Goal: Transaction & Acquisition: Download file/media

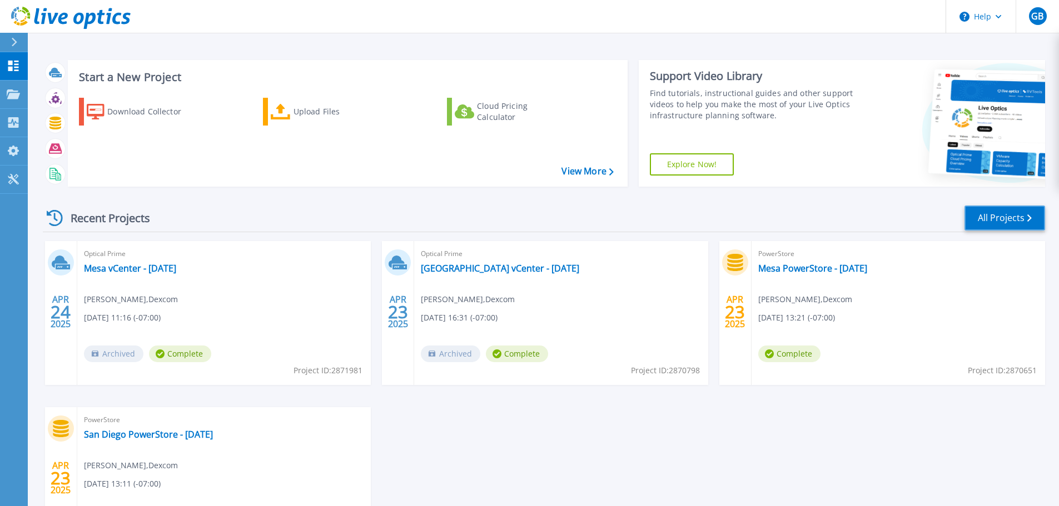
click at [1006, 217] on link "All Projects" at bounding box center [1004, 218] width 81 height 25
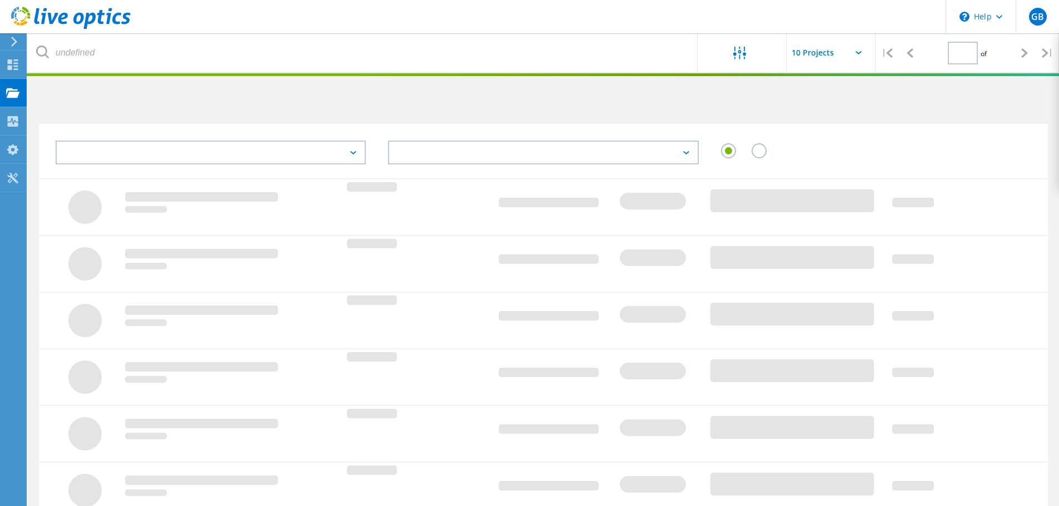
type input "1"
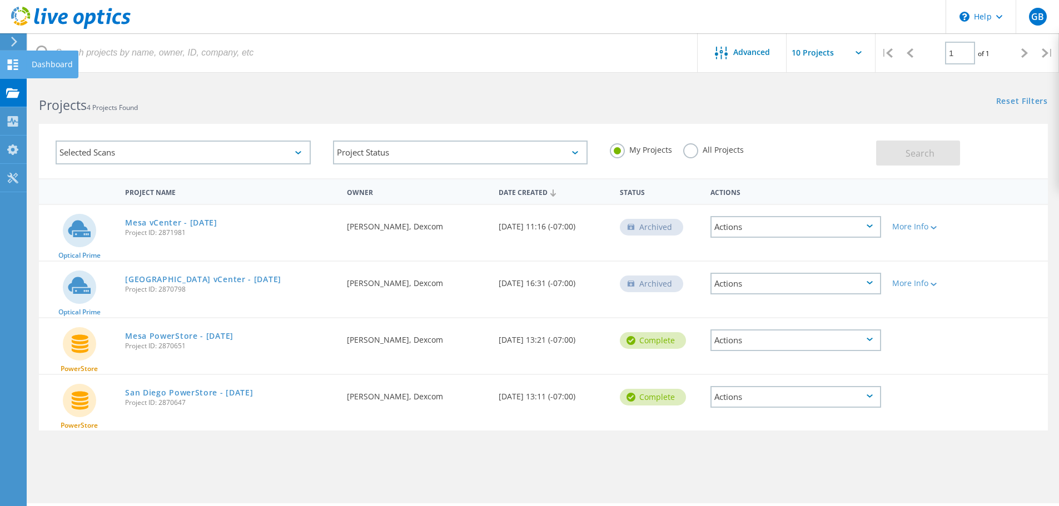
click at [13, 68] on icon at bounding box center [12, 64] width 13 height 11
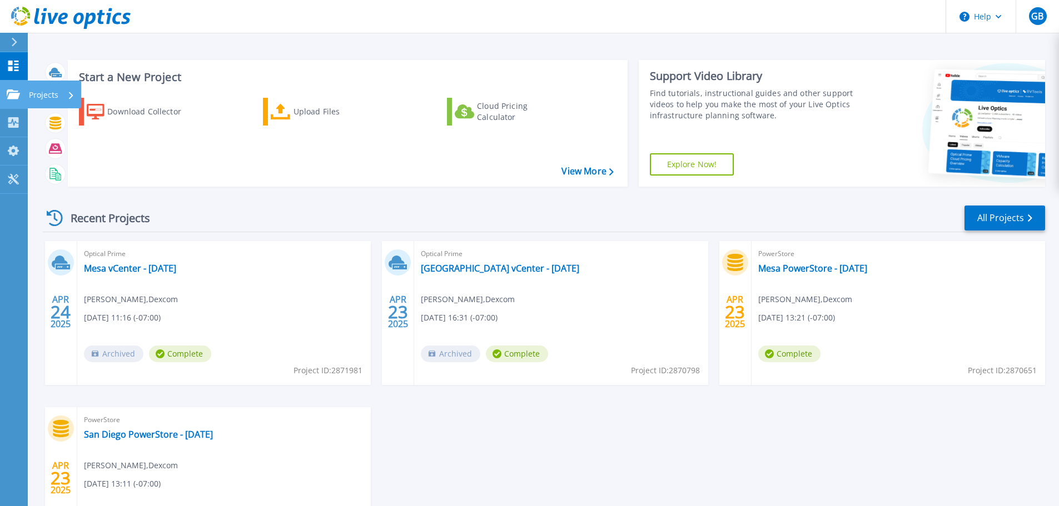
click at [14, 99] on link "Projects Projects" at bounding box center [14, 95] width 28 height 28
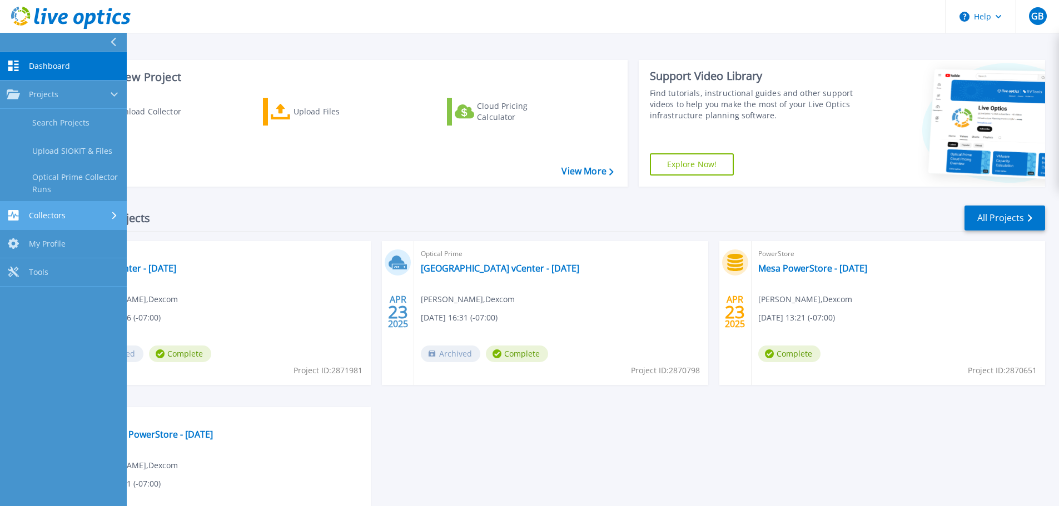
click at [31, 214] on span "Collectors" at bounding box center [47, 216] width 37 height 10
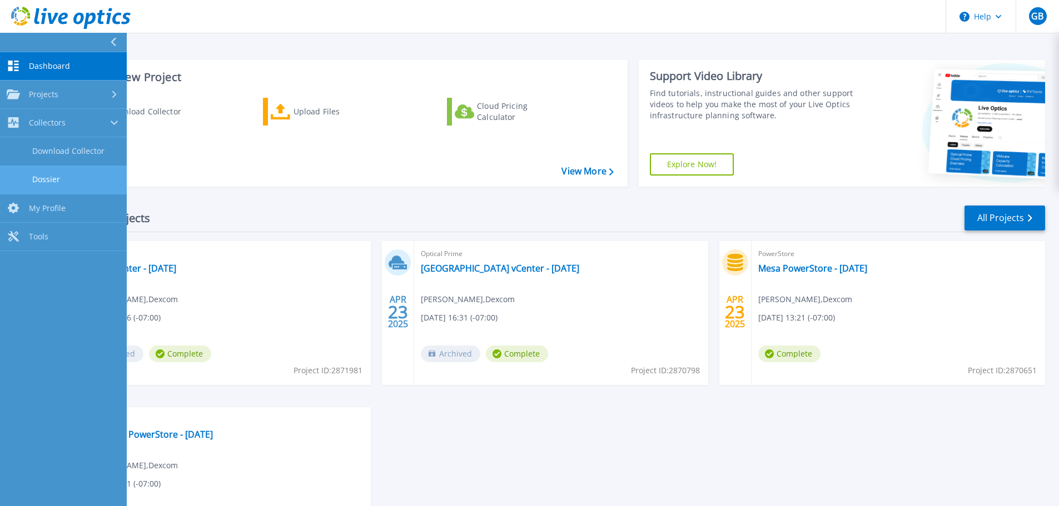
click at [44, 178] on link "Dossier" at bounding box center [63, 180] width 127 height 28
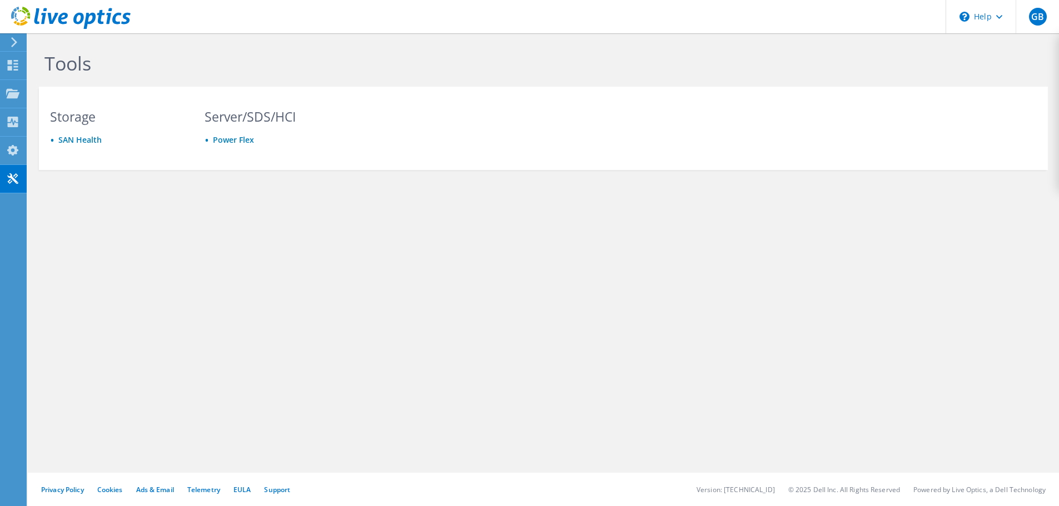
click at [13, 44] on use at bounding box center [14, 42] width 6 height 10
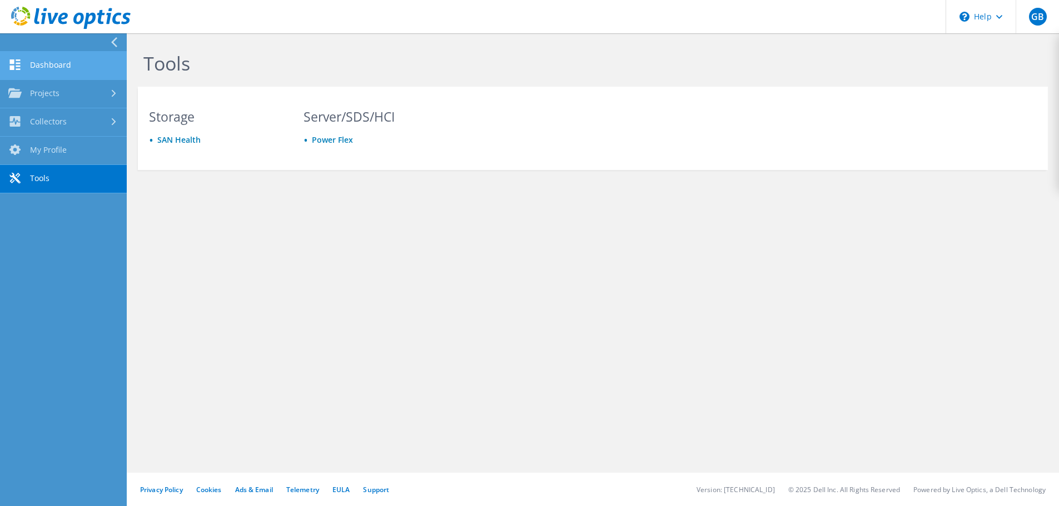
click at [23, 64] on link "Dashboard" at bounding box center [63, 66] width 127 height 28
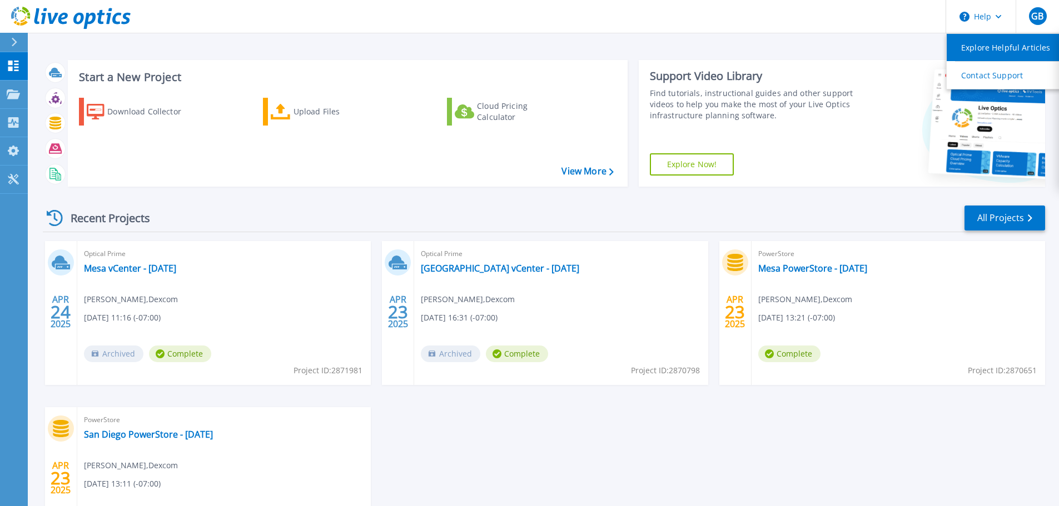
click at [989, 44] on link "Explore Helpful Articles" at bounding box center [1008, 47] width 124 height 27
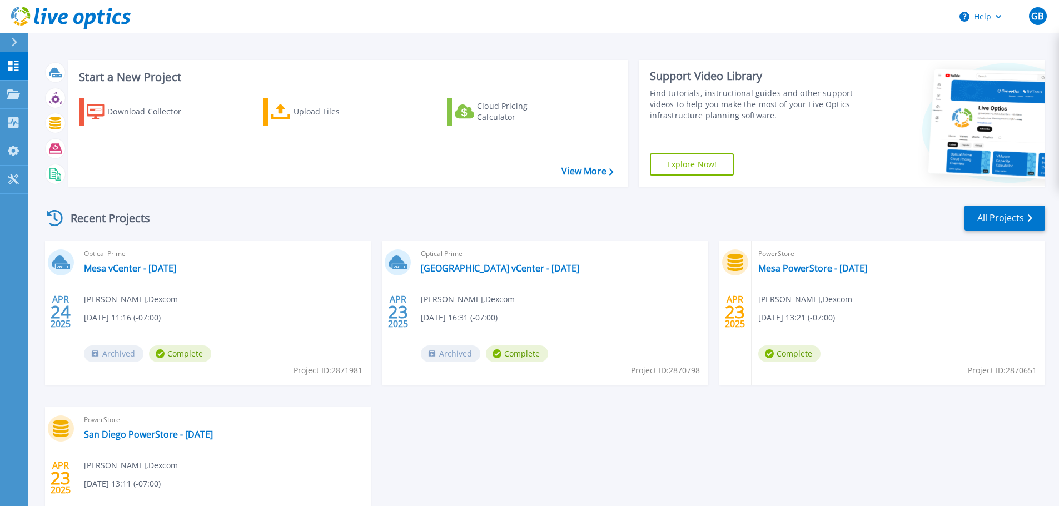
click at [887, 18] on header "Help GB End User Greg Brown greg.brown@dexcom.com Dexcom My Profile Log Out" at bounding box center [529, 16] width 1059 height 33
click at [707, 166] on link "Explore Now!" at bounding box center [692, 164] width 84 height 22
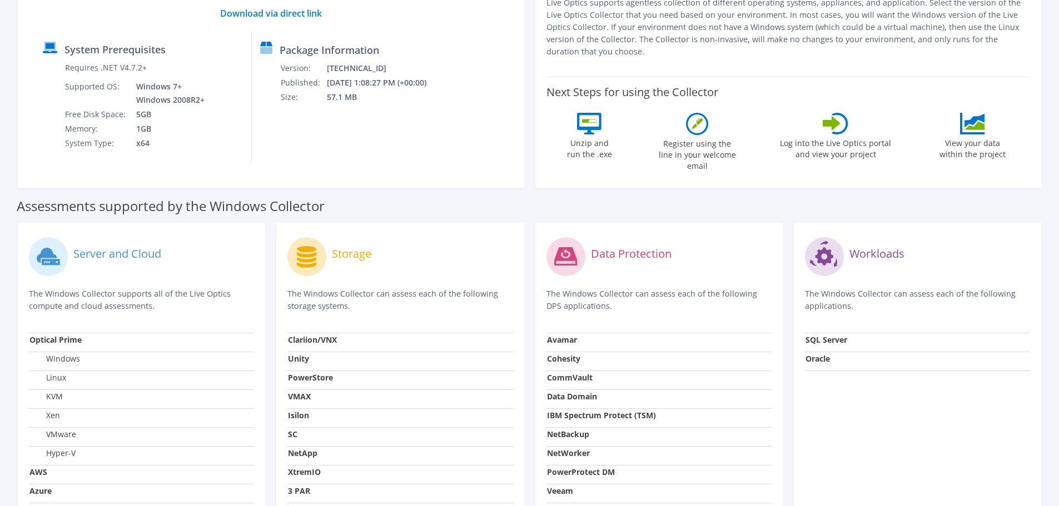
scroll to position [208, 0]
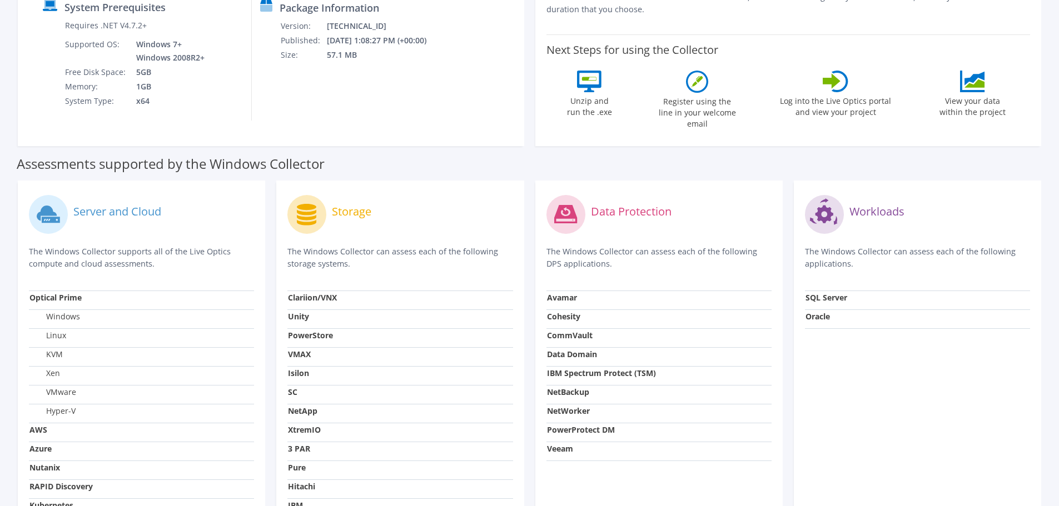
click at [306, 406] on strong "NetApp" at bounding box center [302, 411] width 29 height 11
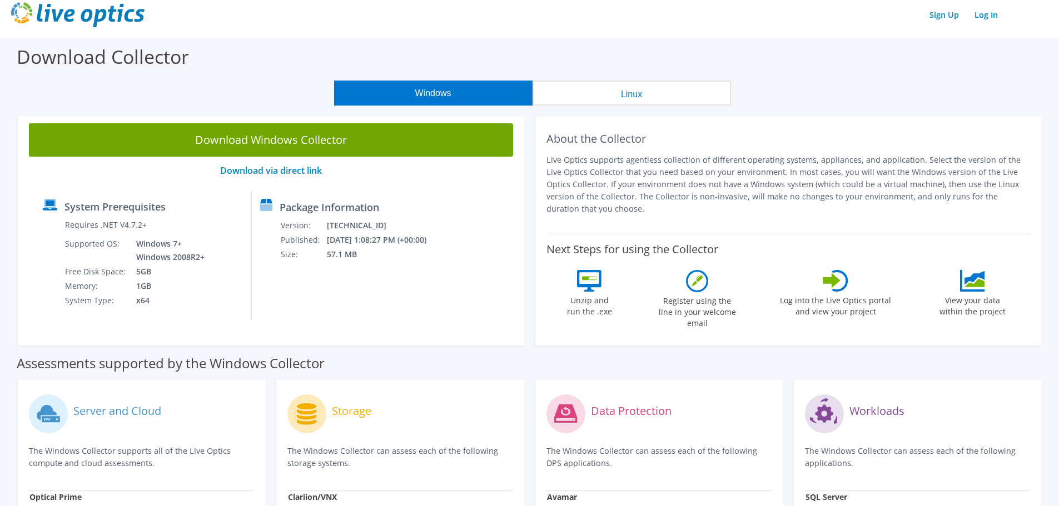
scroll to position [0, 0]
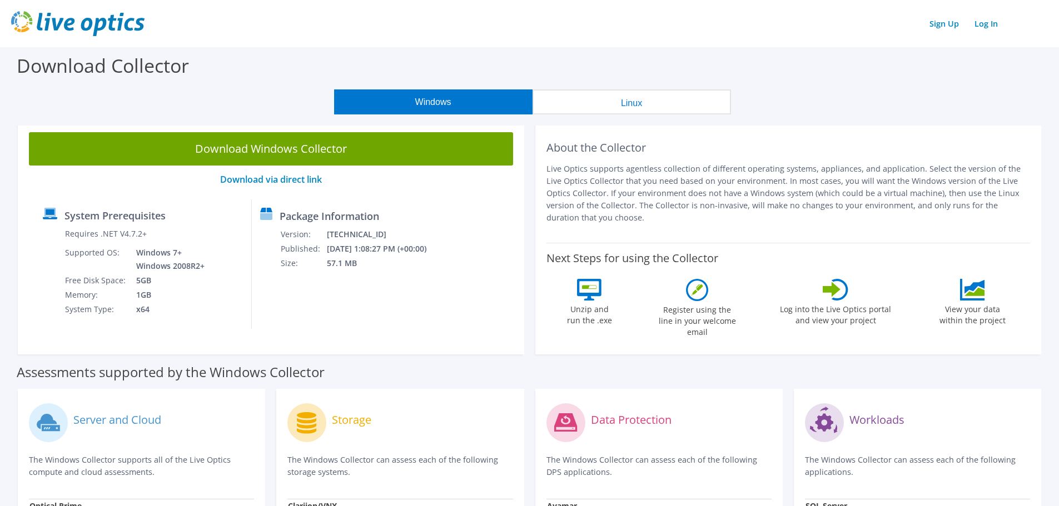
click at [602, 104] on button "Linux" at bounding box center [631, 101] width 198 height 25
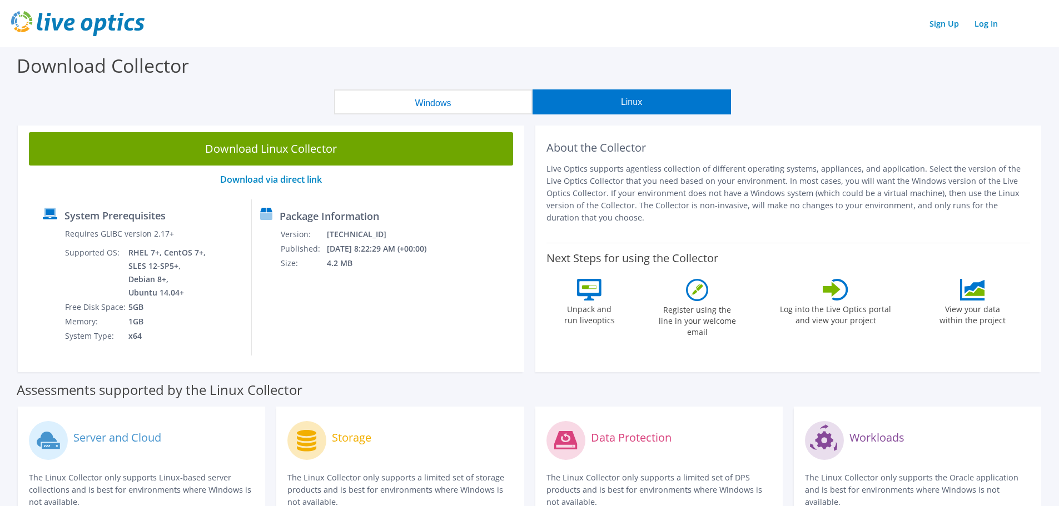
click at [478, 103] on button "Windows" at bounding box center [433, 101] width 198 height 25
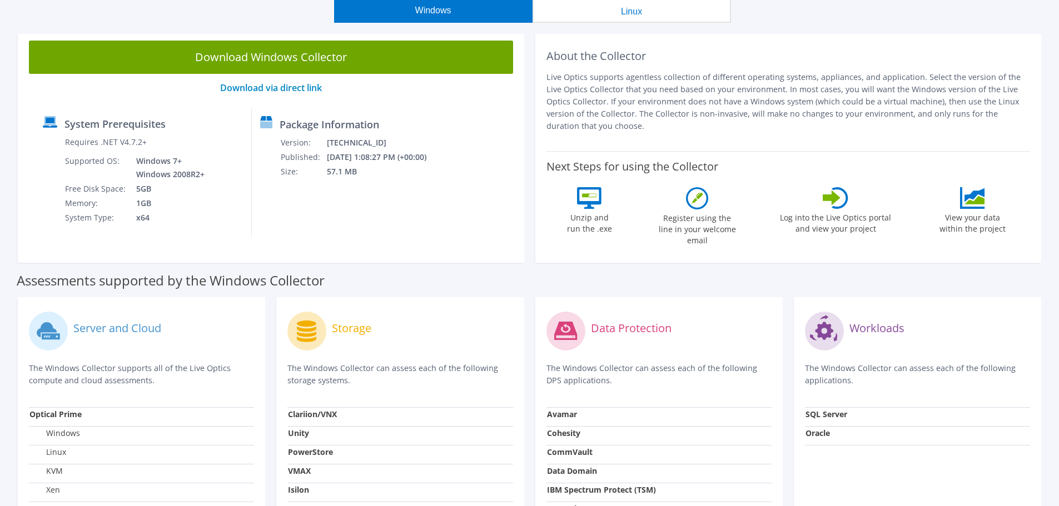
scroll to position [111, 0]
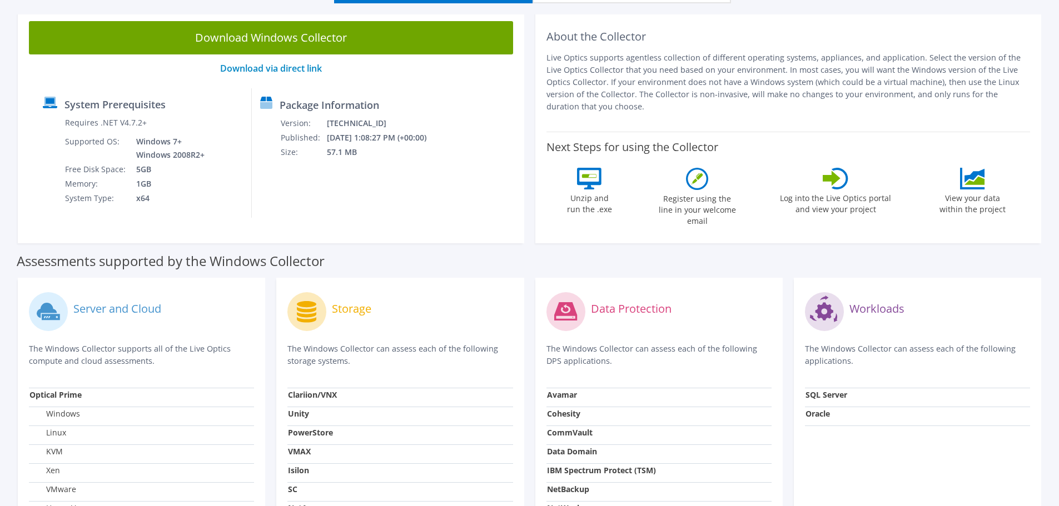
click at [96, 303] on label "Server and Cloud" at bounding box center [117, 308] width 88 height 11
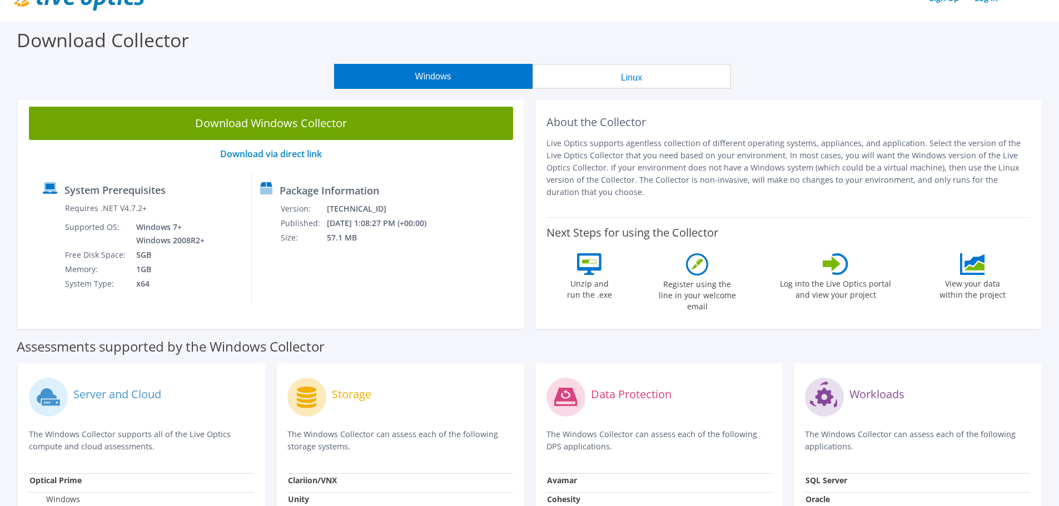
scroll to position [0, 0]
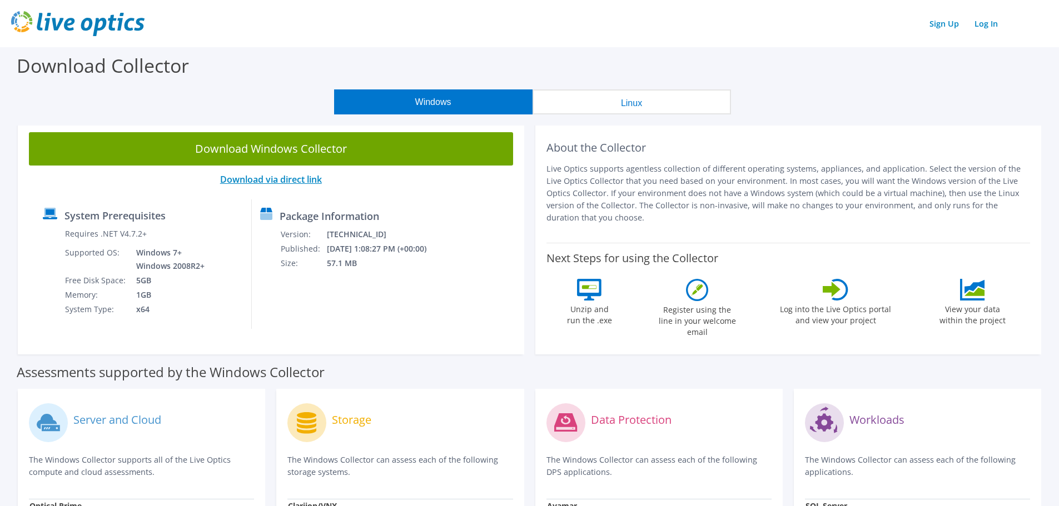
click at [288, 183] on link "Download via direct link" at bounding box center [271, 179] width 102 height 12
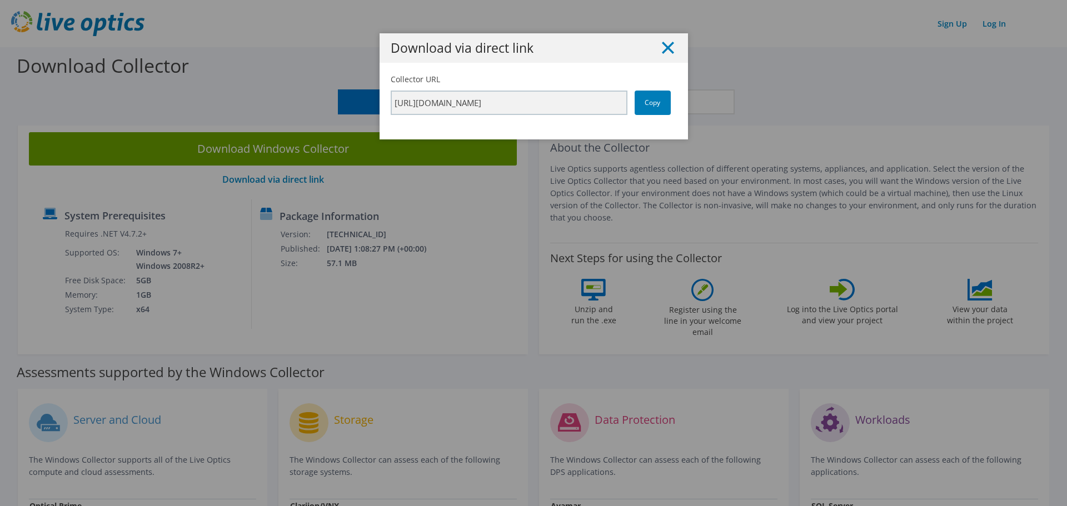
click at [665, 51] on icon at bounding box center [668, 48] width 12 height 12
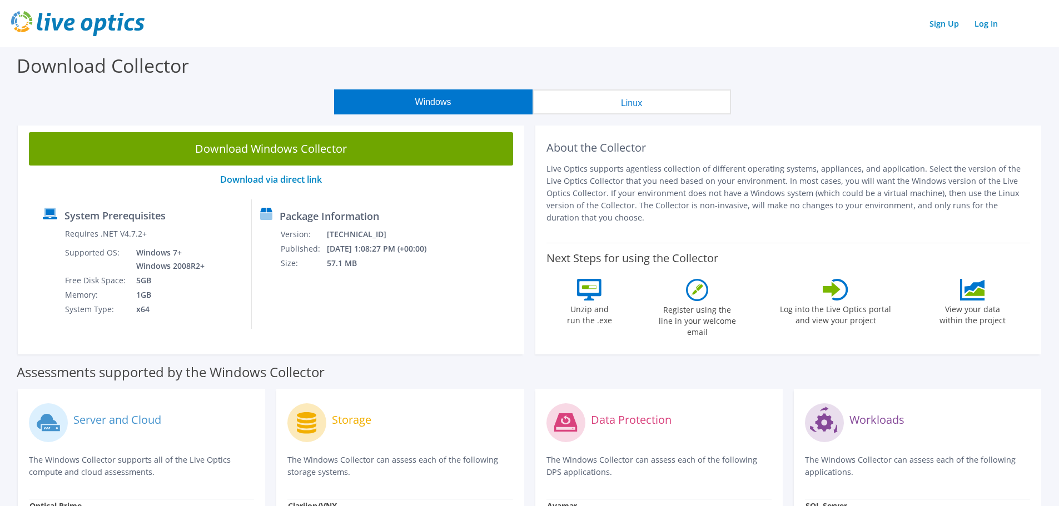
click at [283, 77] on div "Download Collector" at bounding box center [529, 68] width 1047 height 42
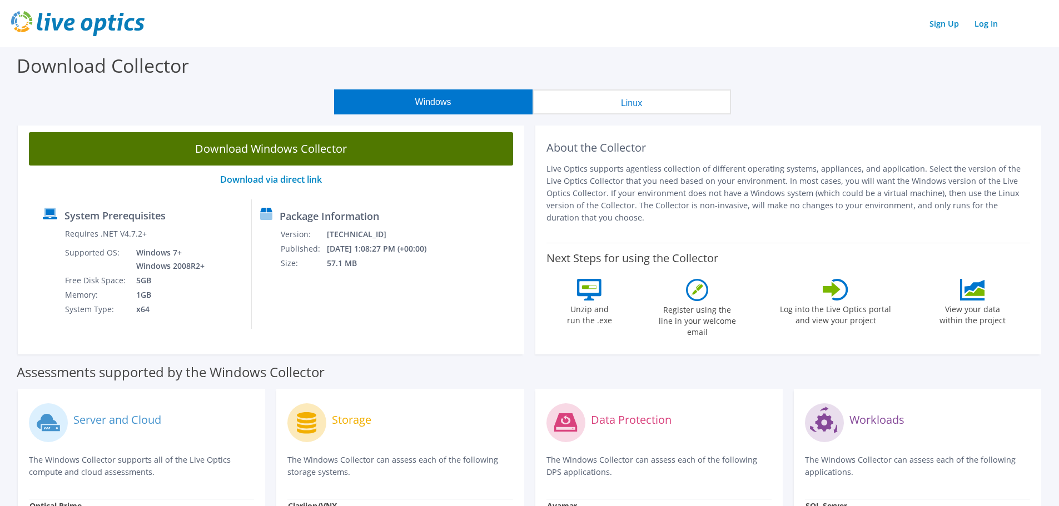
click at [258, 152] on link "Download Windows Collector" at bounding box center [271, 148] width 484 height 33
